Goal: Task Accomplishment & Management: Use online tool/utility

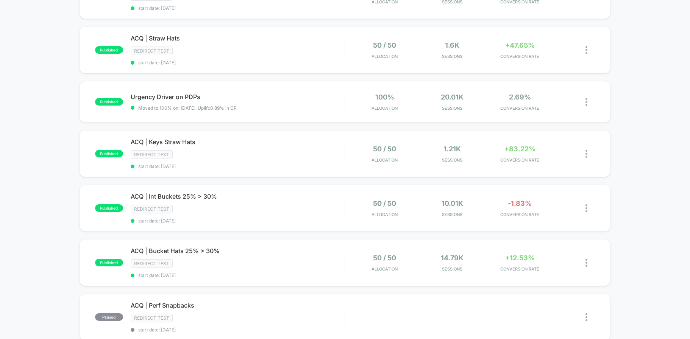
scroll to position [104, 0]
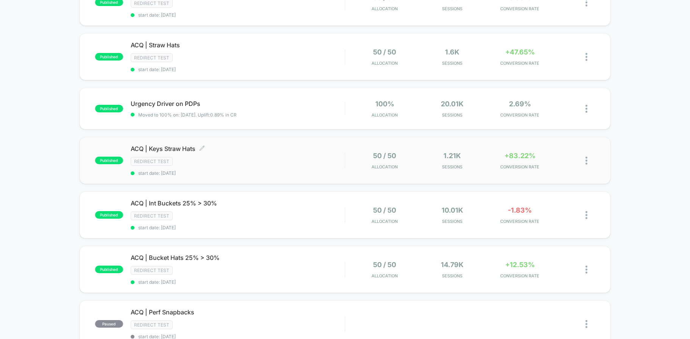
click at [229, 159] on div "Redirect Test" at bounding box center [238, 161] width 214 height 9
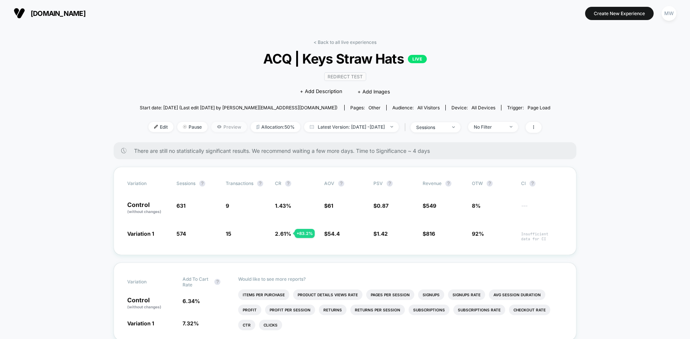
click at [220, 124] on span "Preview" at bounding box center [229, 127] width 36 height 10
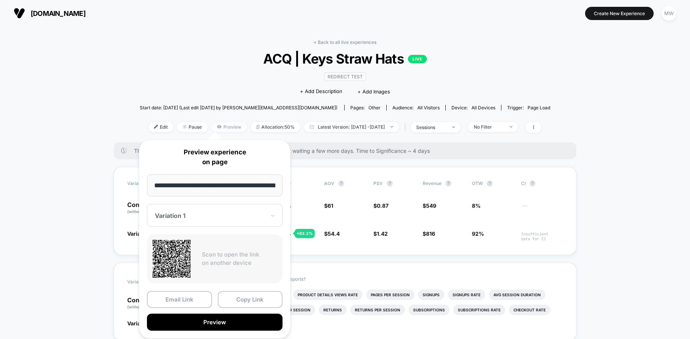
scroll to position [0, 19]
click at [227, 322] on button "Preview" at bounding box center [215, 322] width 136 height 17
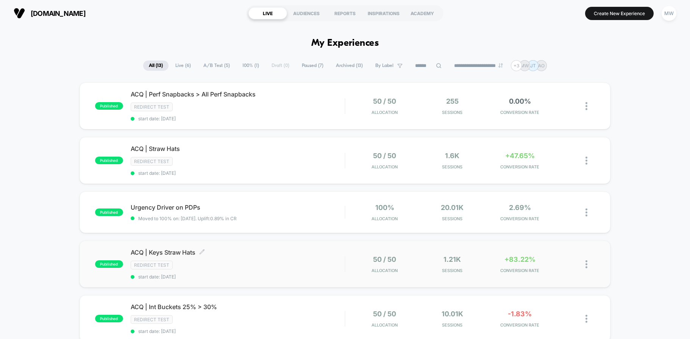
click at [287, 258] on div "ACQ | Keys Straw Hats Click to edit experience details Click to edit experience…" at bounding box center [238, 264] width 214 height 31
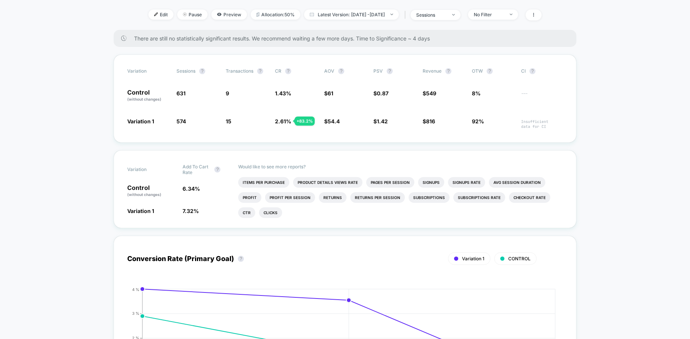
scroll to position [3, 0]
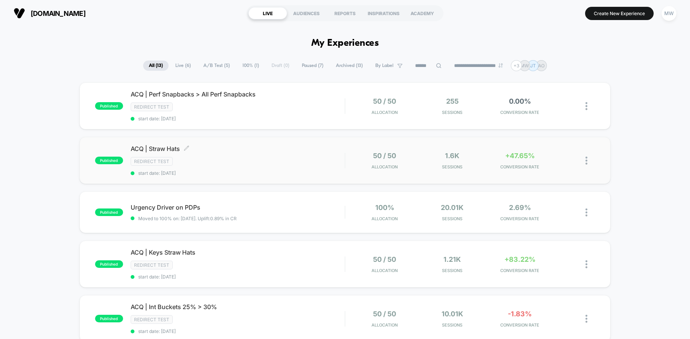
click at [211, 156] on div "ACQ | Straw Hats Click to edit experience details Click to edit experience deta…" at bounding box center [238, 160] width 214 height 31
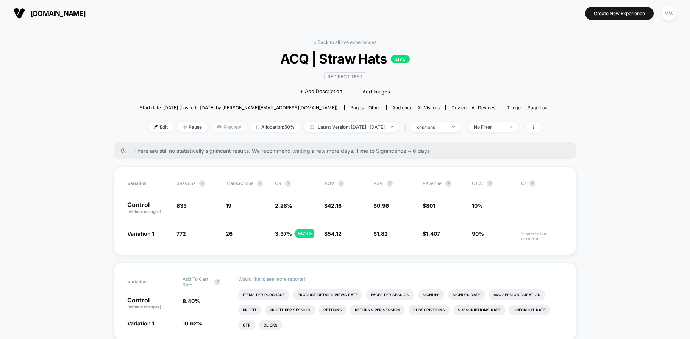
click at [216, 126] on span "Preview" at bounding box center [229, 127] width 36 height 10
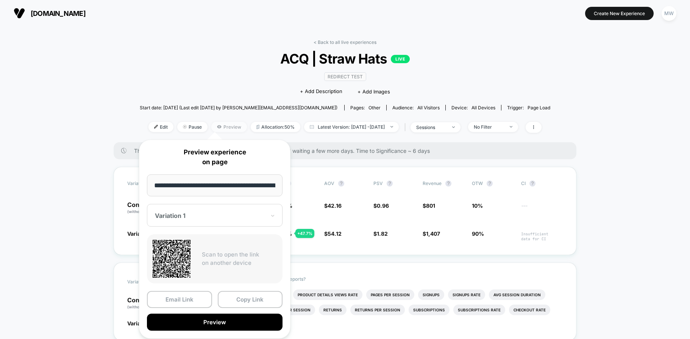
scroll to position [0, 31]
click at [220, 319] on button "Preview" at bounding box center [215, 322] width 136 height 17
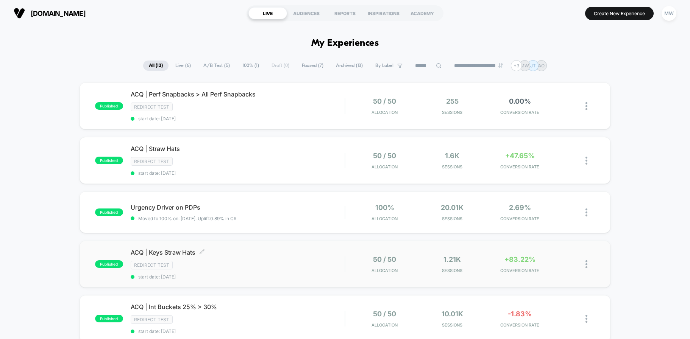
click at [222, 276] on span "start date: [DATE]" at bounding box center [238, 277] width 214 height 6
click at [234, 158] on div "Redirect Test" at bounding box center [238, 161] width 214 height 9
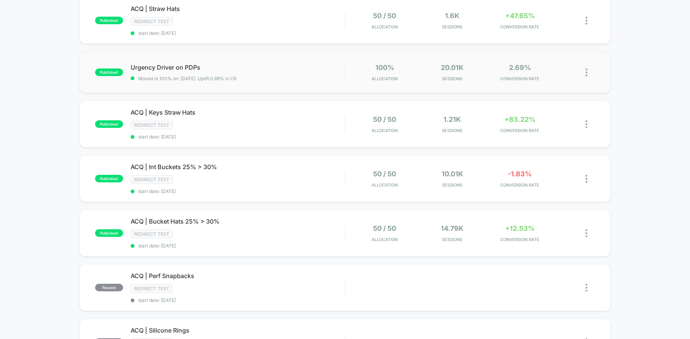
scroll to position [151, 0]
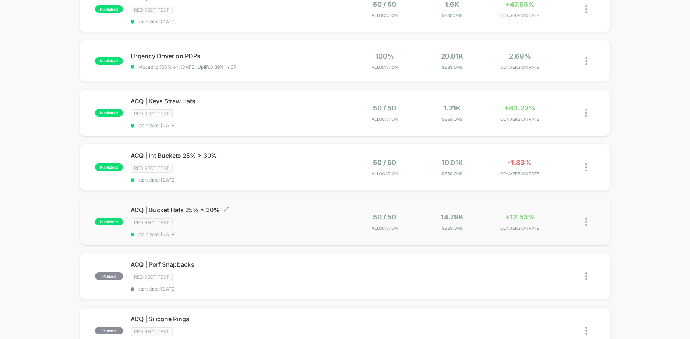
click at [294, 223] on div "Redirect Test" at bounding box center [238, 222] width 214 height 9
